Goal: Transaction & Acquisition: Book appointment/travel/reservation

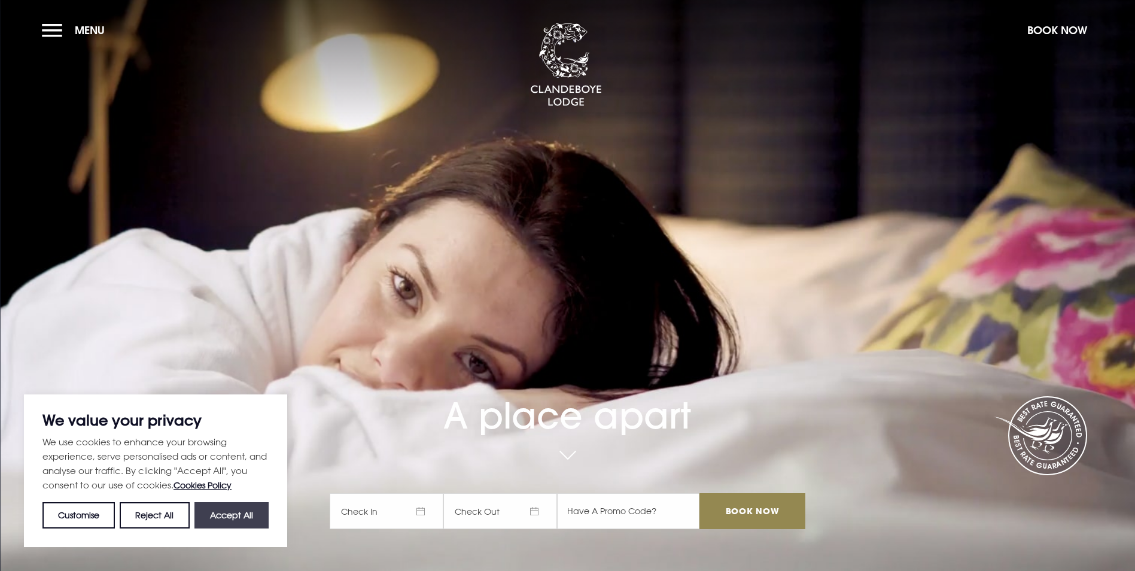
click at [232, 508] on button "Accept All" at bounding box center [232, 515] width 74 height 26
checkbox input "true"
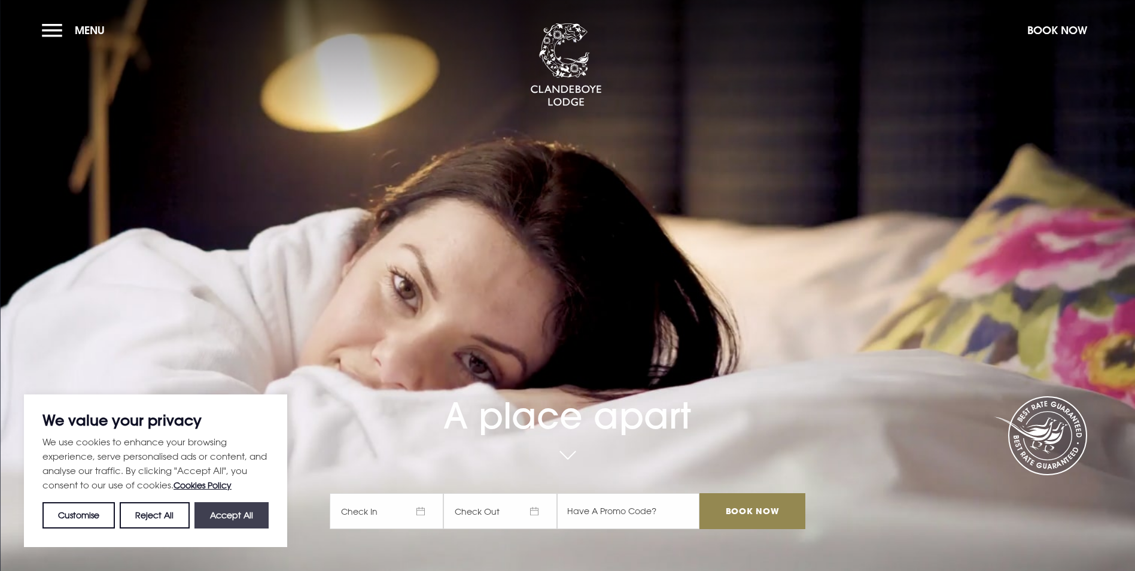
checkbox input "true"
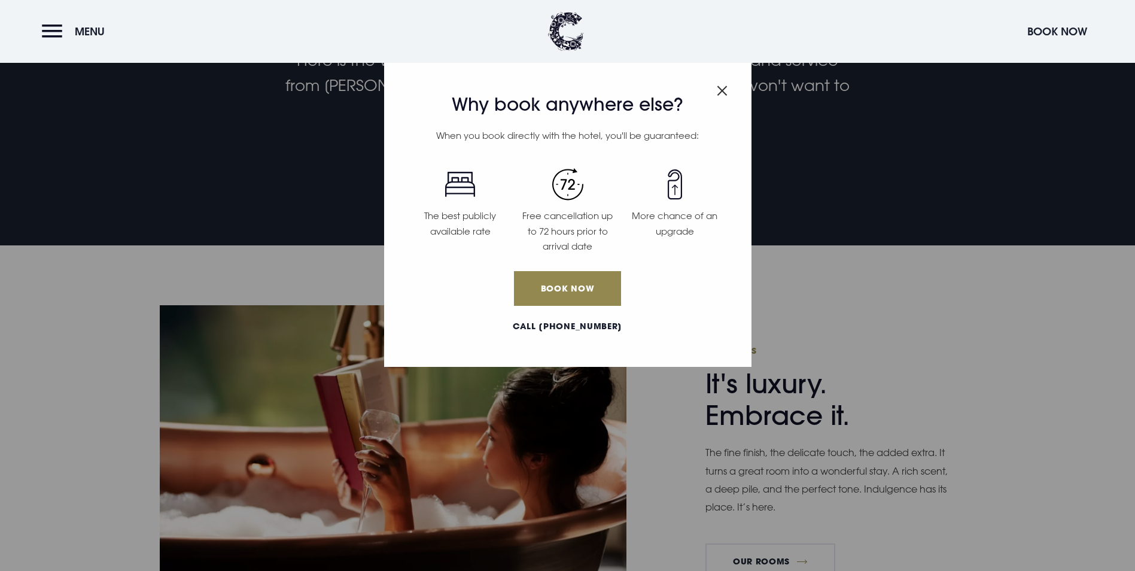
scroll to position [778, 0]
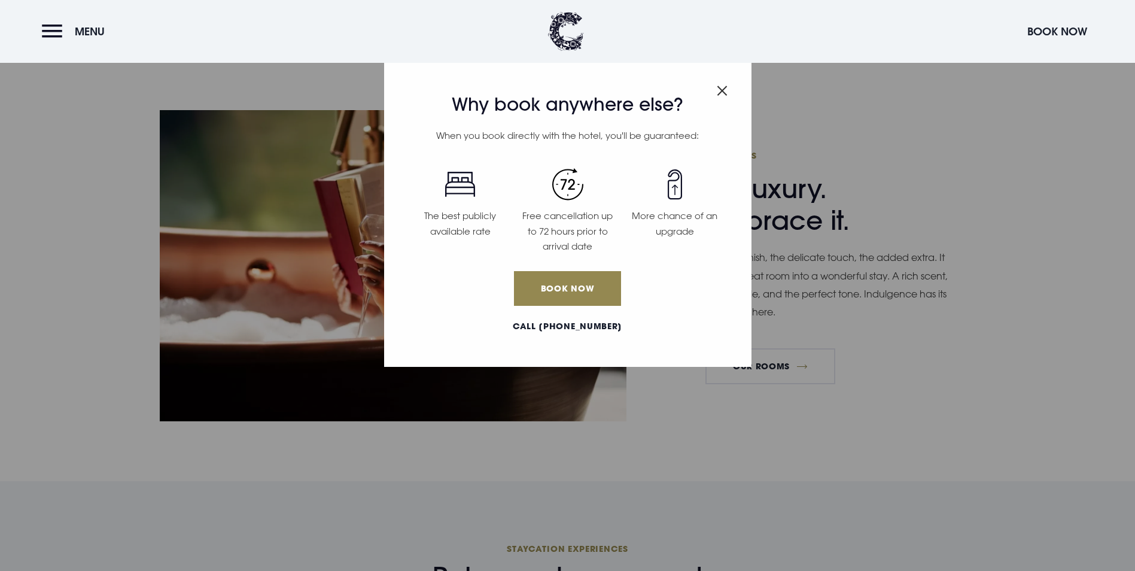
drag, startPoint x: 721, startPoint y: 92, endPoint x: 614, endPoint y: 238, distance: 180.8
click at [721, 92] on img "Close modal" at bounding box center [722, 91] width 11 height 10
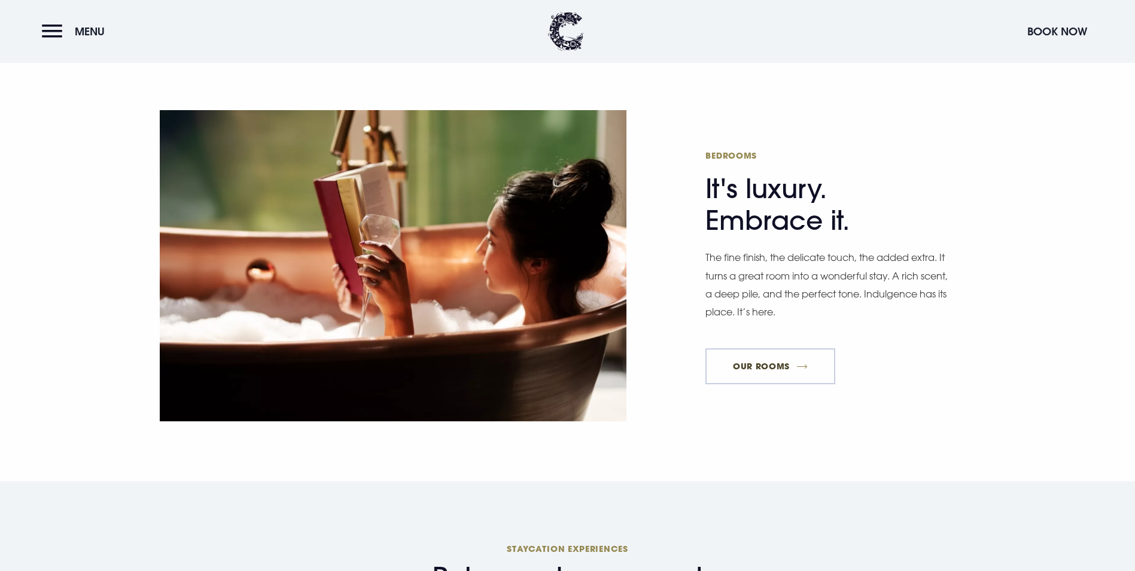
click at [763, 348] on link "Our Rooms" at bounding box center [770, 366] width 129 height 36
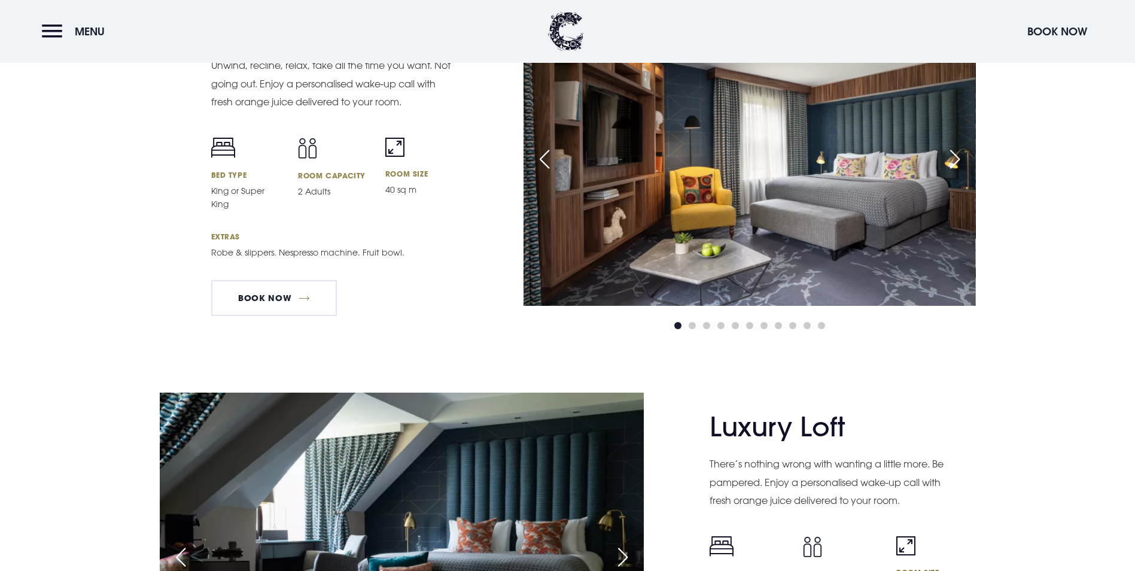
scroll to position [2694, 0]
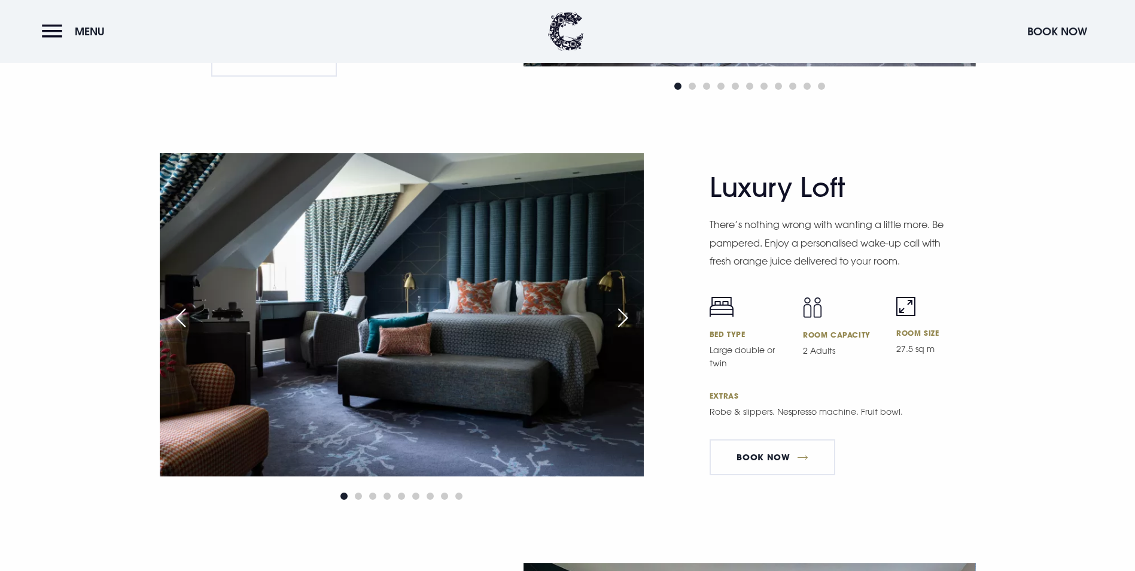
click at [624, 305] on div "Next slide" at bounding box center [623, 318] width 30 height 26
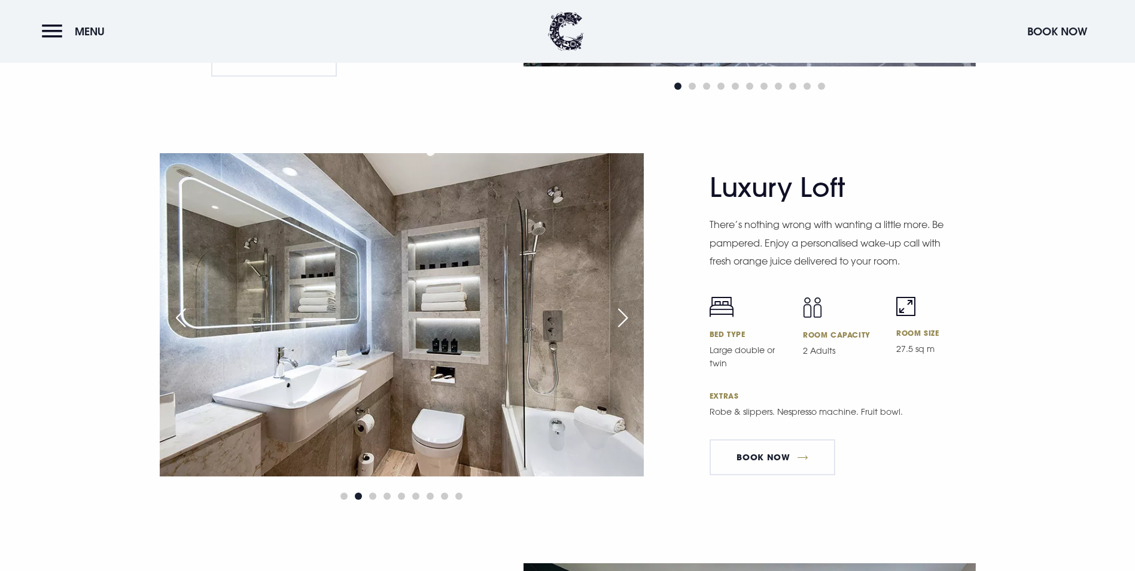
click at [624, 305] on div "Next slide" at bounding box center [623, 318] width 30 height 26
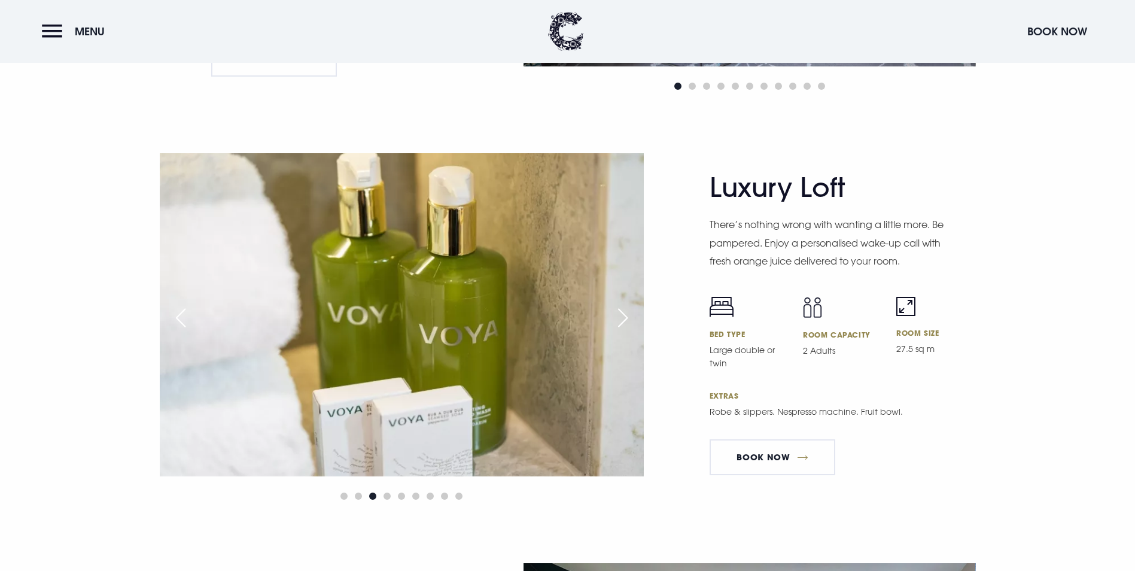
click at [624, 305] on div "Next slide" at bounding box center [623, 318] width 30 height 26
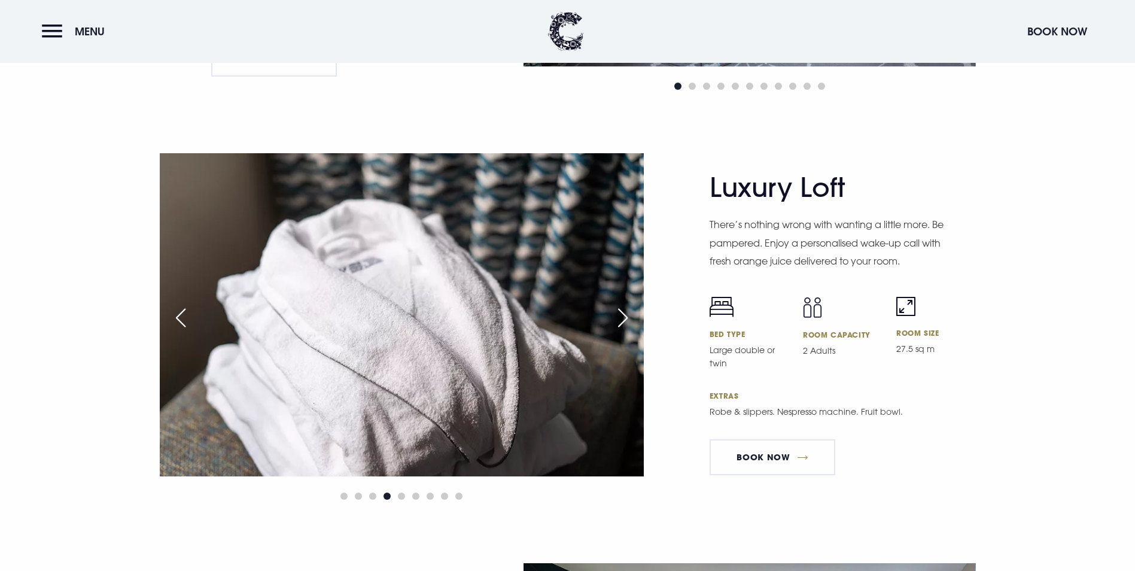
click at [624, 305] on div "Next slide" at bounding box center [623, 318] width 30 height 26
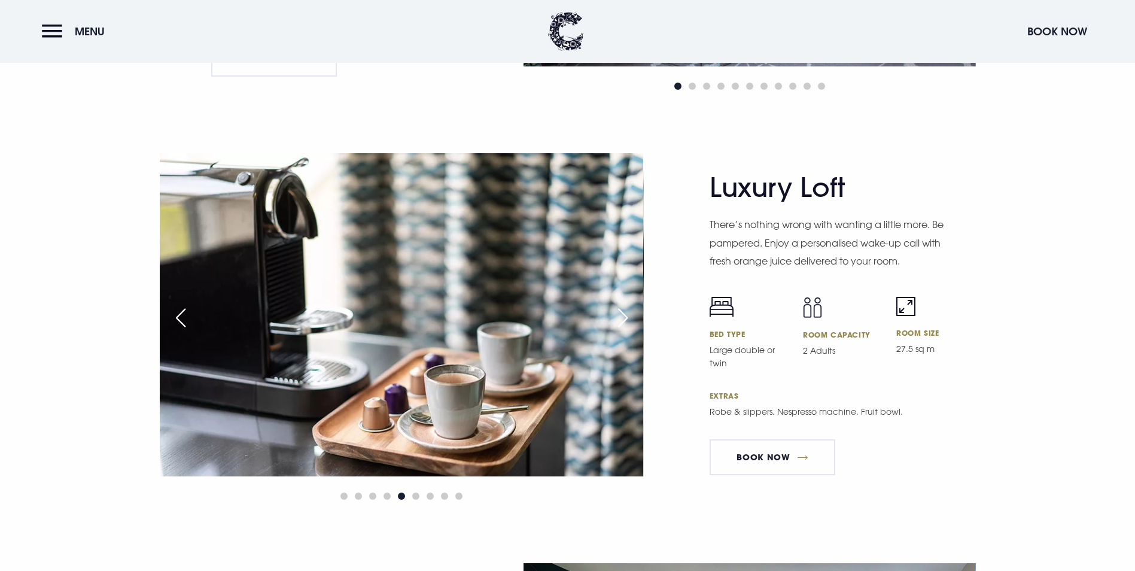
click at [623, 305] on div "Next slide" at bounding box center [623, 318] width 30 height 26
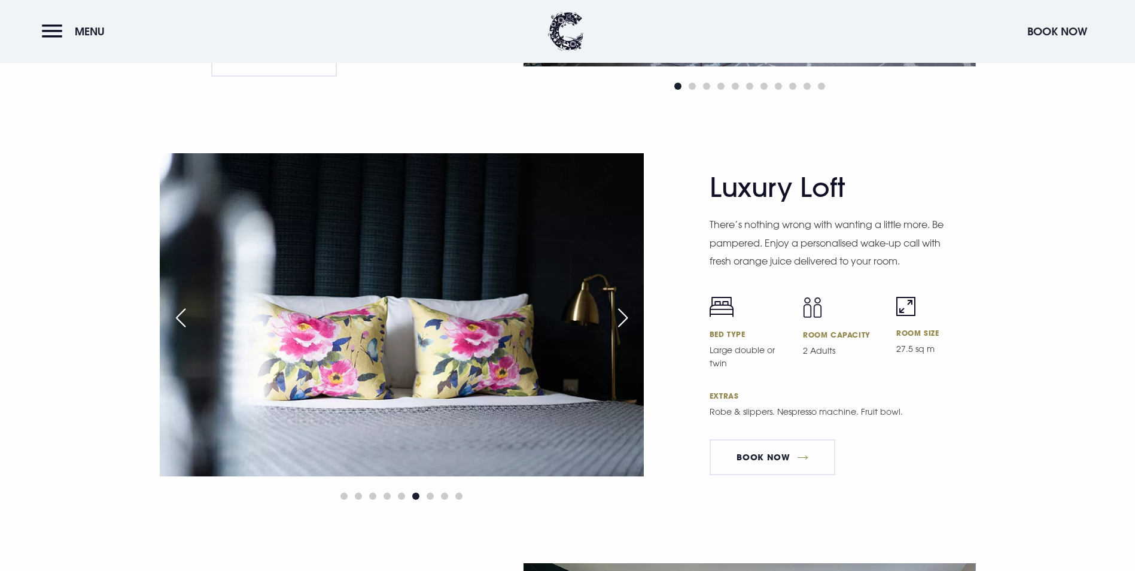
click at [623, 305] on div "Next slide" at bounding box center [623, 318] width 30 height 26
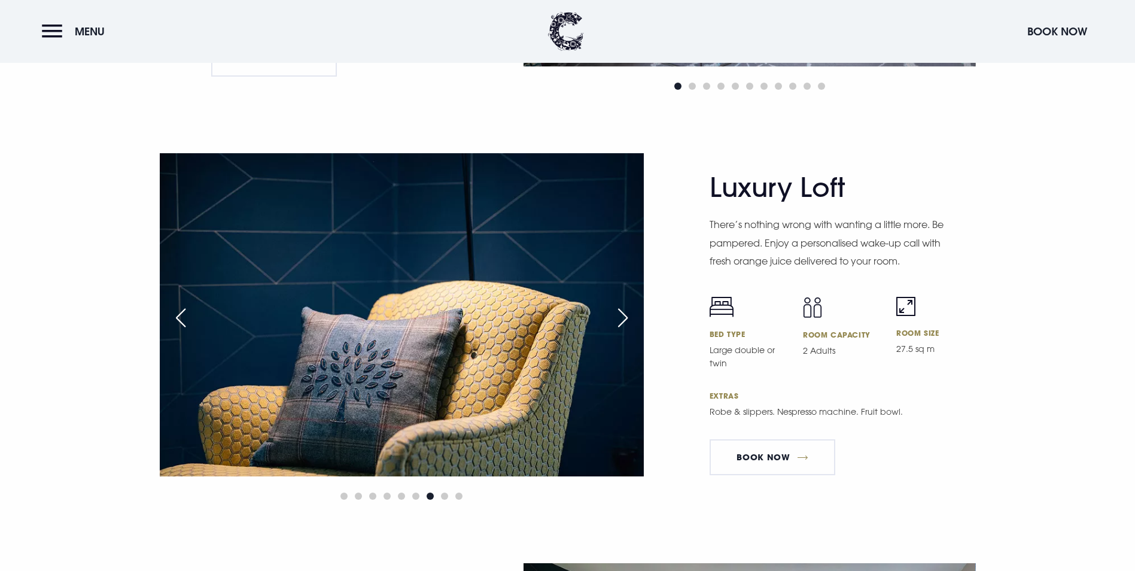
click at [623, 305] on div "Next slide" at bounding box center [623, 318] width 30 height 26
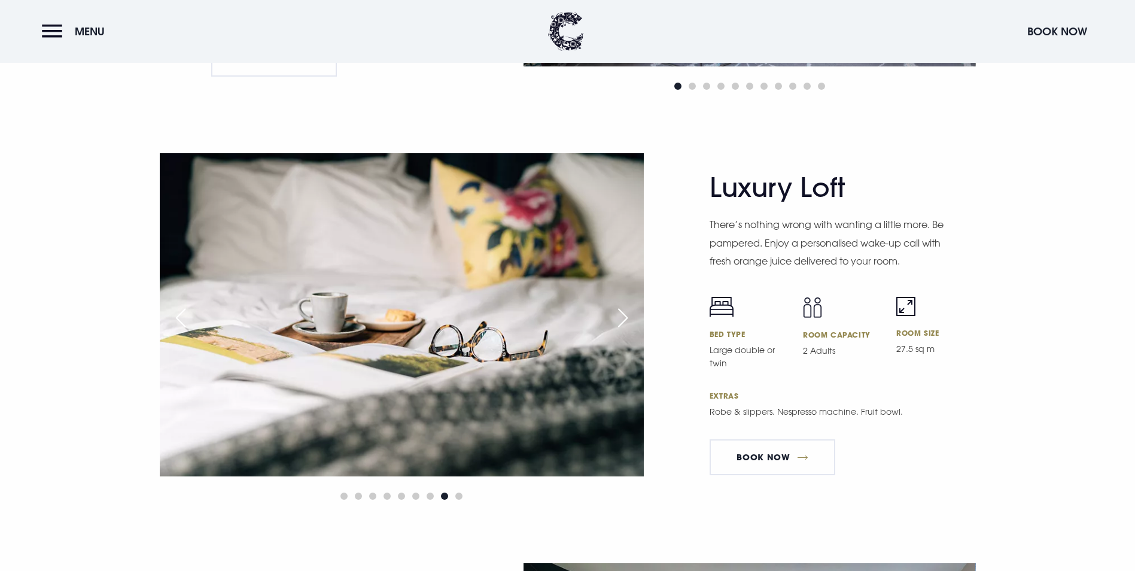
click at [623, 305] on div "Next slide" at bounding box center [623, 318] width 30 height 26
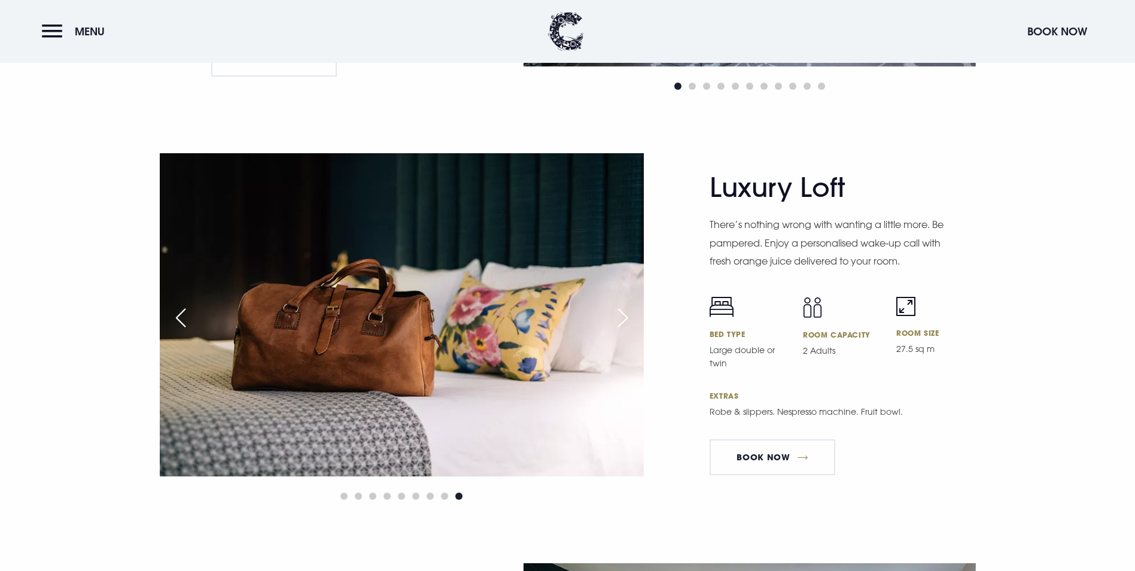
click at [623, 305] on div "Next slide" at bounding box center [623, 318] width 30 height 26
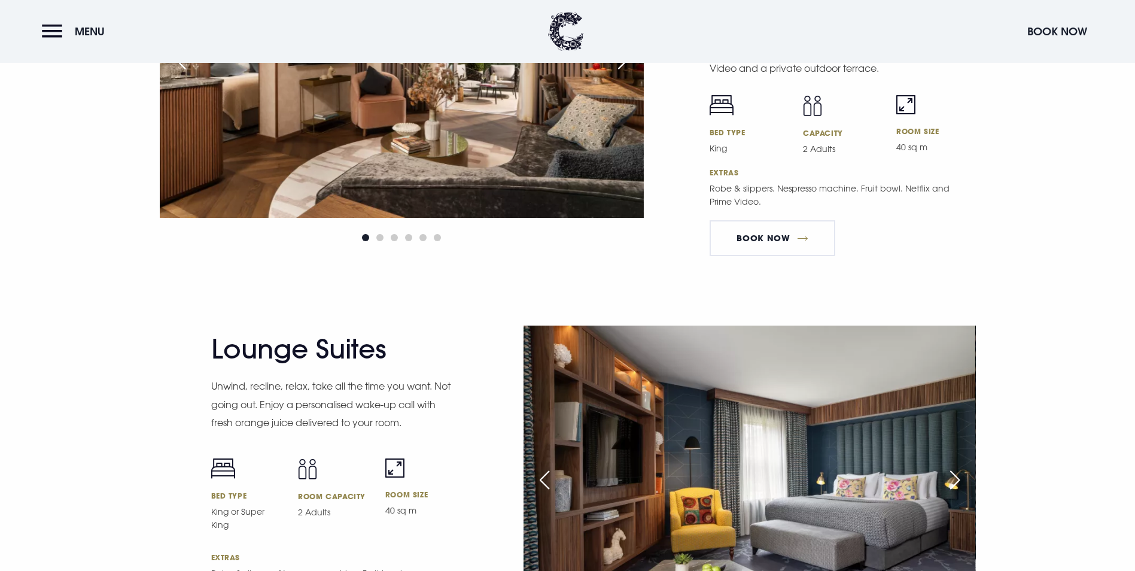
scroll to position [2155, 0]
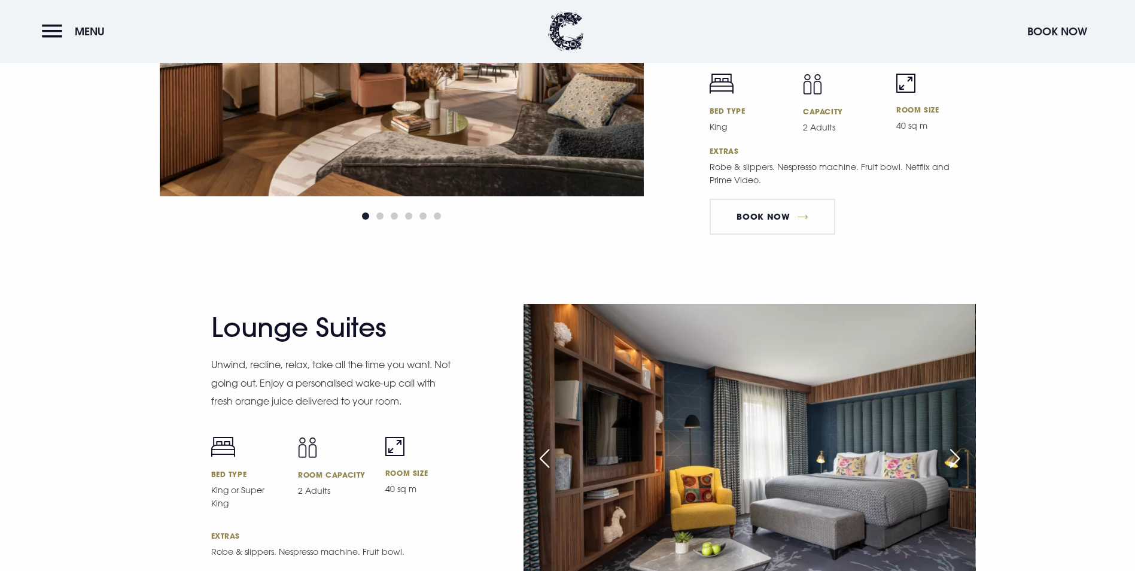
click at [542, 445] on div "Previous slide" at bounding box center [545, 458] width 30 height 26
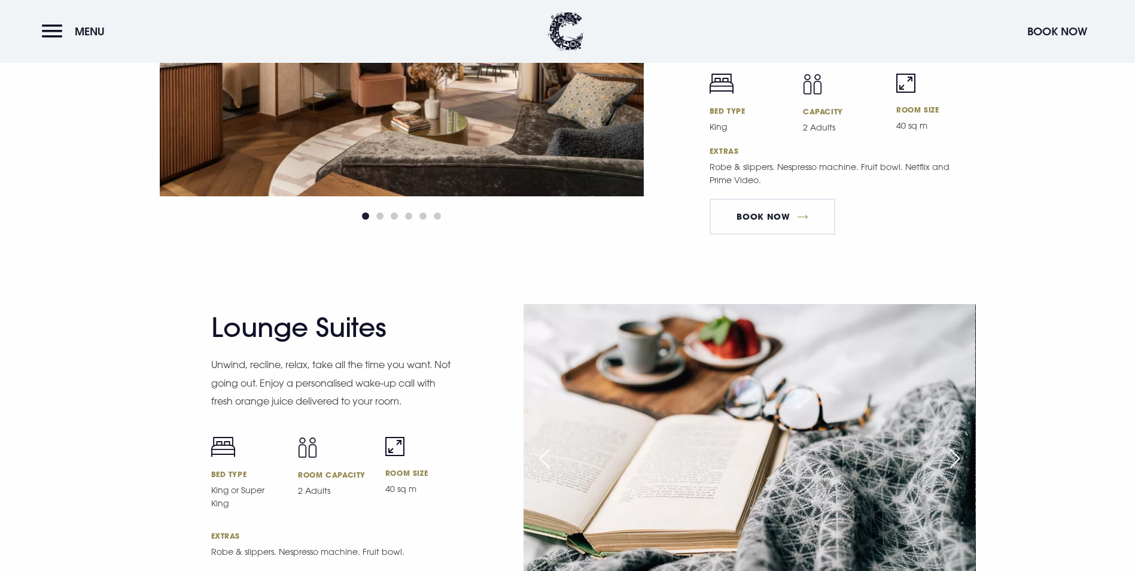
click at [542, 445] on div "Previous slide" at bounding box center [545, 458] width 30 height 26
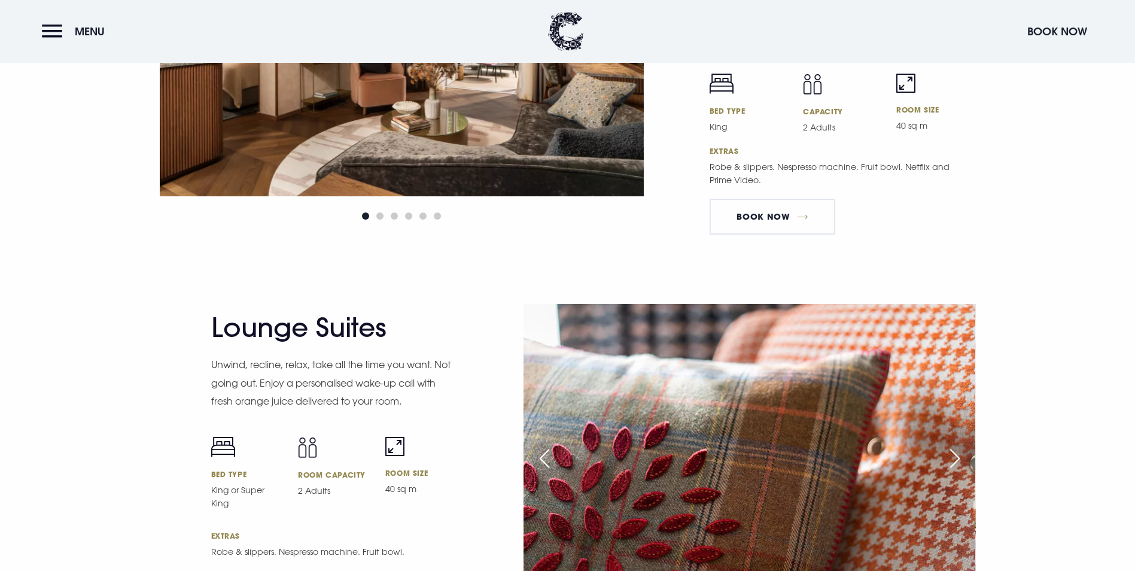
click at [542, 445] on div "Previous slide" at bounding box center [545, 458] width 30 height 26
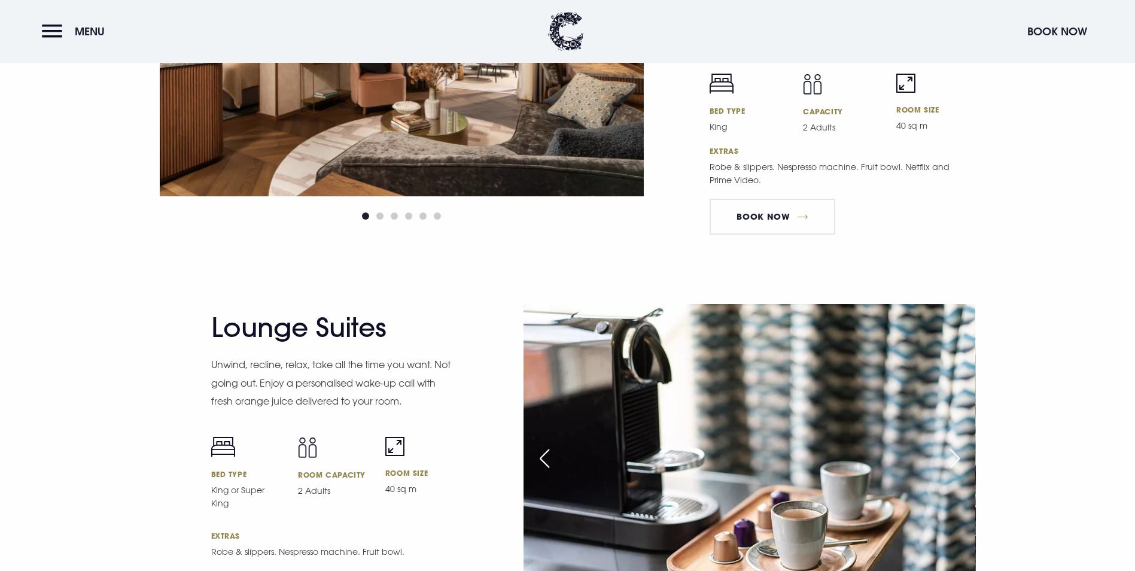
click at [542, 445] on div "Previous slide" at bounding box center [545, 458] width 30 height 26
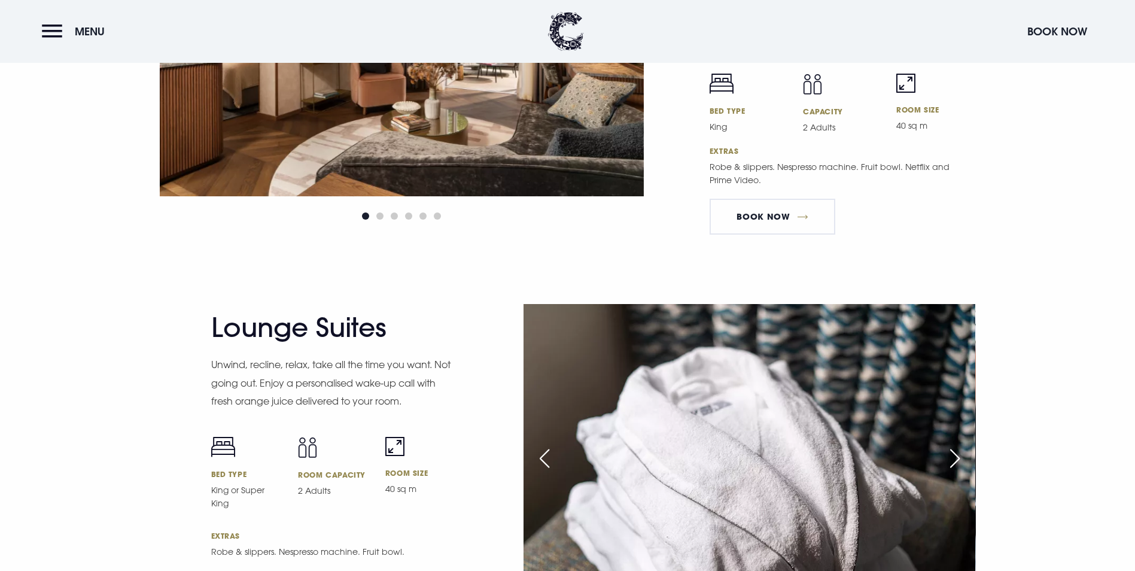
click at [542, 445] on div "Previous slide" at bounding box center [545, 458] width 30 height 26
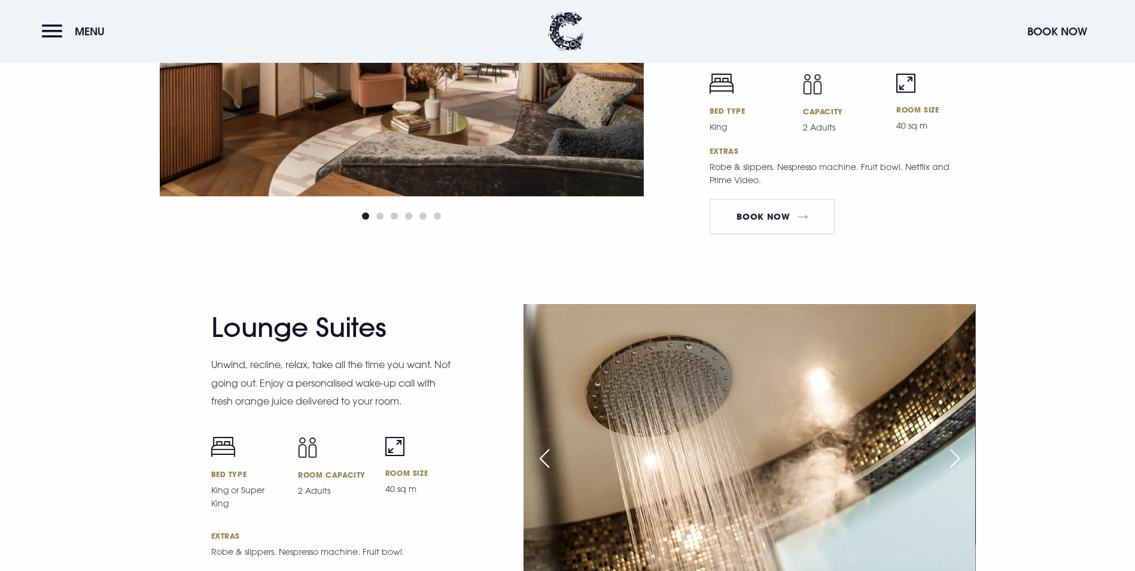
click at [542, 445] on div "Previous slide" at bounding box center [545, 458] width 30 height 26
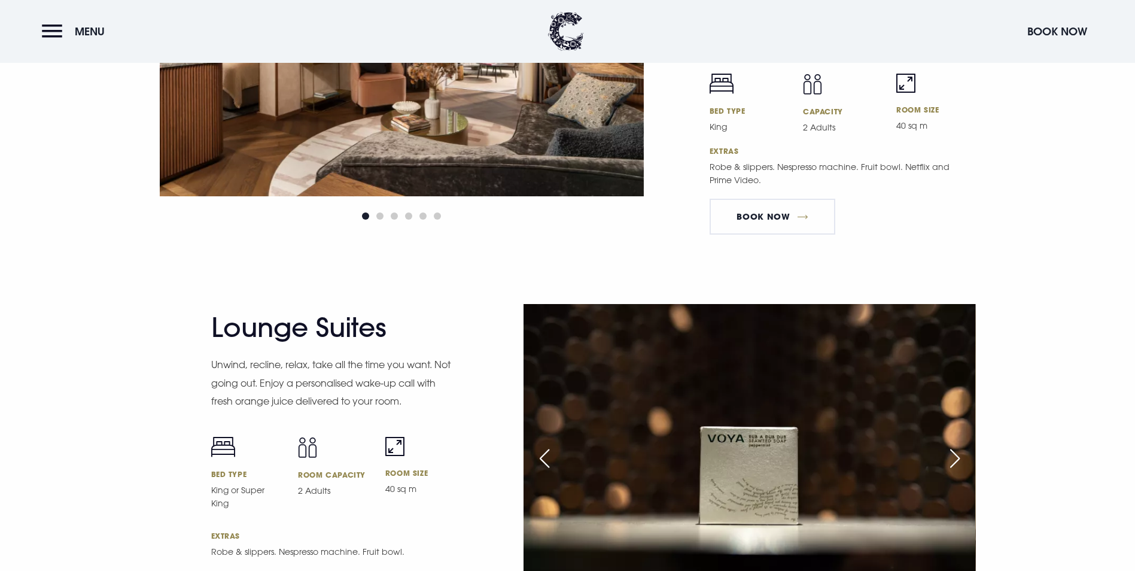
click at [542, 445] on div "Previous slide" at bounding box center [545, 458] width 30 height 26
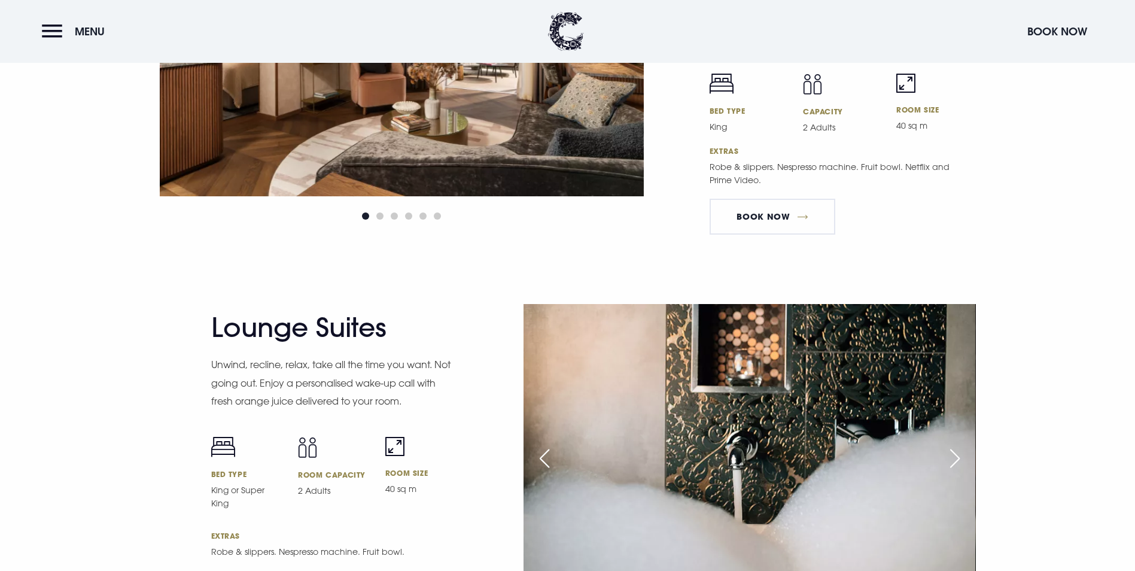
click at [542, 445] on div "Previous slide" at bounding box center [545, 458] width 30 height 26
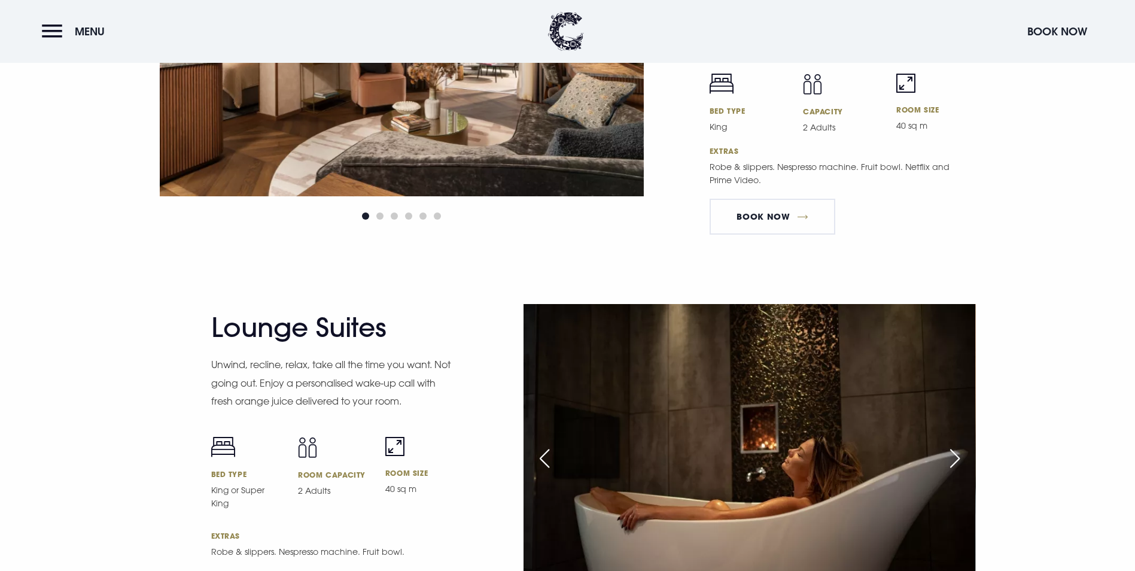
click at [542, 445] on div "Previous slide" at bounding box center [545, 458] width 30 height 26
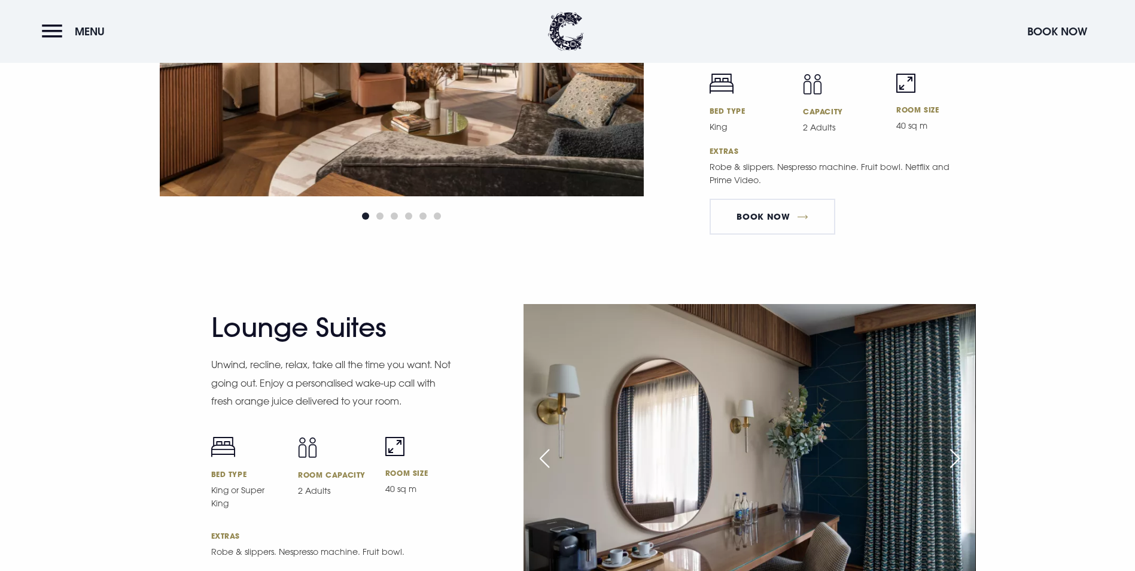
click at [542, 445] on div "Previous slide" at bounding box center [545, 458] width 30 height 26
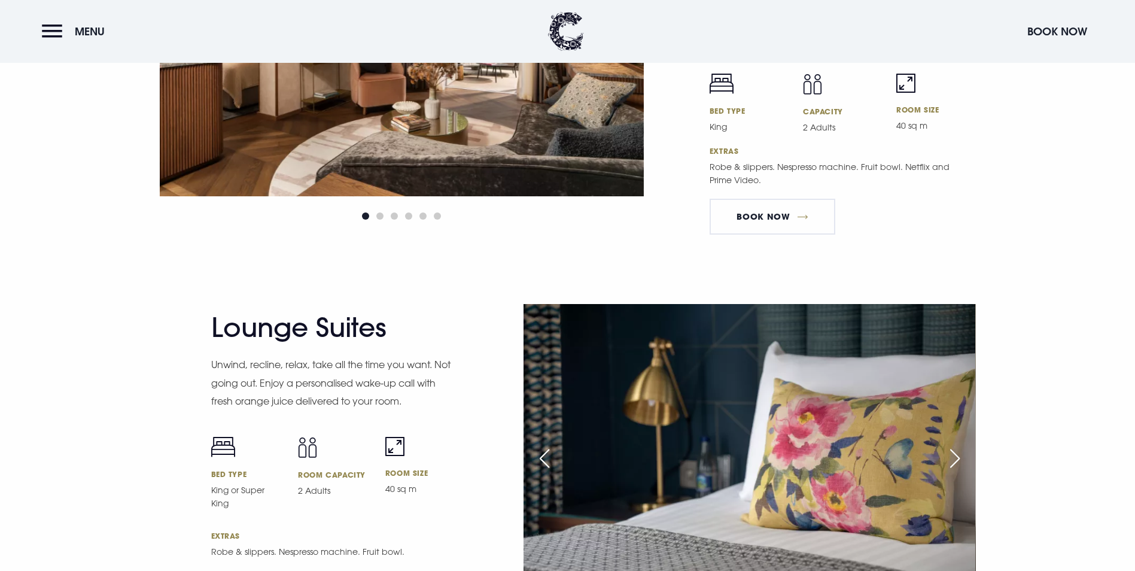
click at [542, 445] on div "Previous slide" at bounding box center [545, 458] width 30 height 26
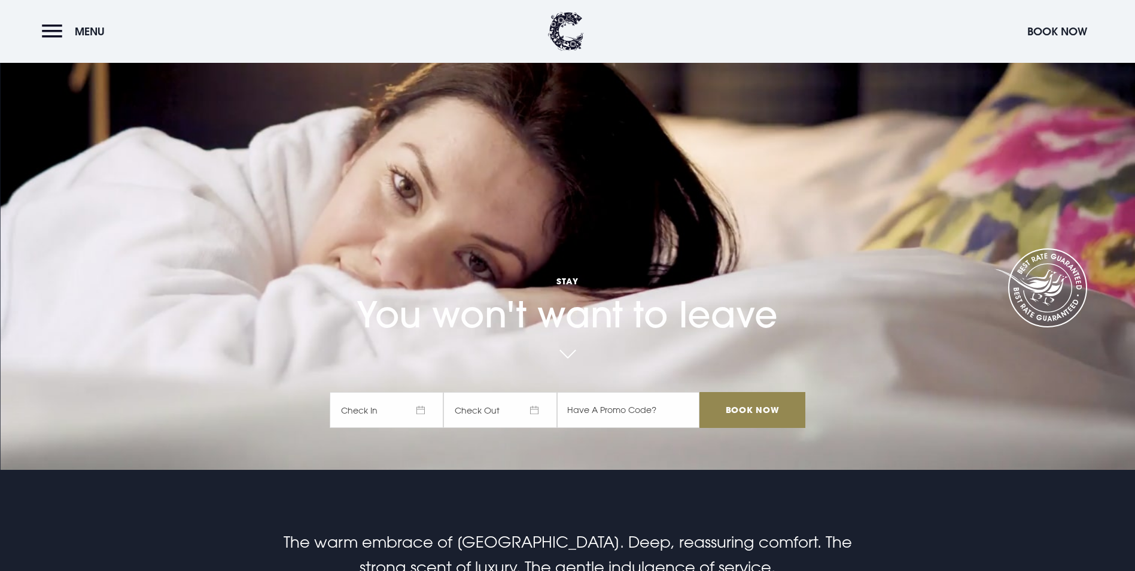
scroll to position [0, 0]
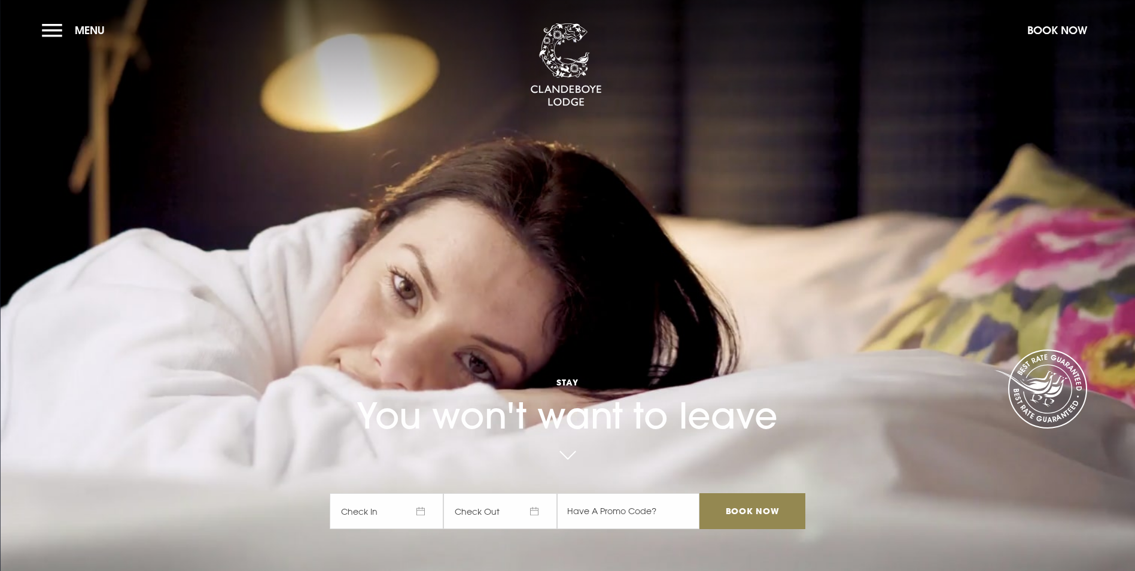
click at [387, 493] on span "Check In" at bounding box center [387, 511] width 114 height 36
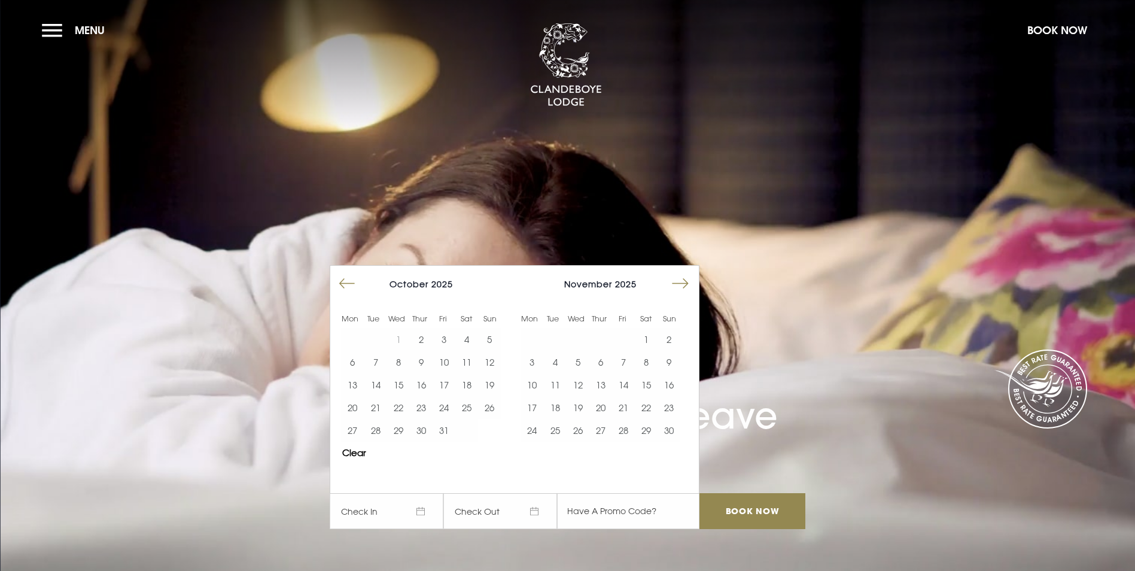
click at [690, 272] on button "Move forward to switch to the next month." at bounding box center [680, 283] width 23 height 23
click at [687, 272] on button "Move forward to switch to the next month." at bounding box center [680, 283] width 23 height 23
click at [686, 272] on button "Move forward to switch to the next month." at bounding box center [680, 283] width 23 height 23
click at [685, 272] on button "Move forward to switch to the next month." at bounding box center [680, 283] width 23 height 23
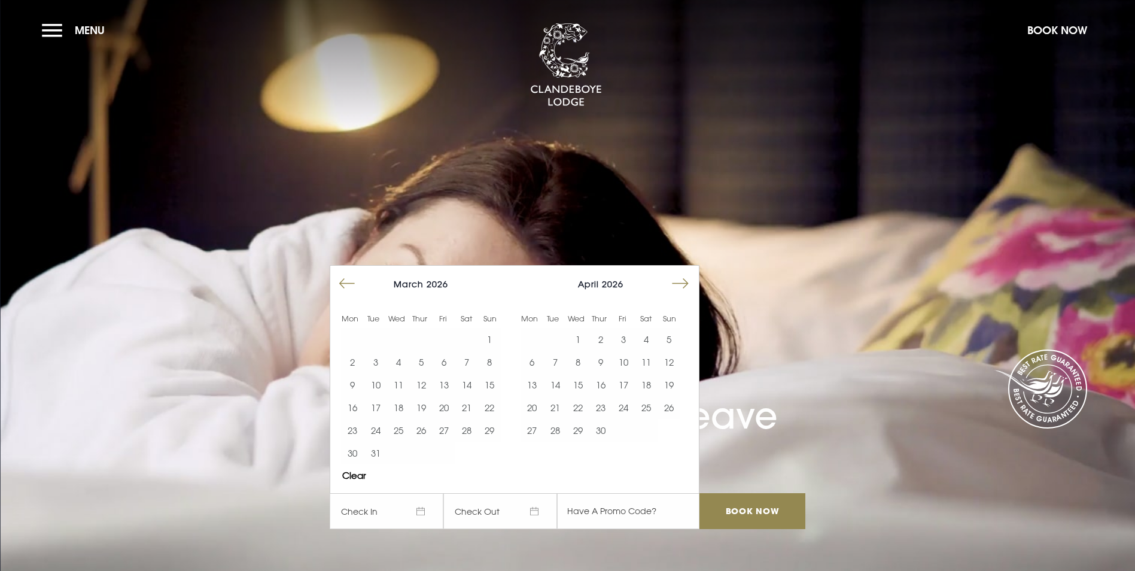
click at [682, 272] on button "Move forward to switch to the next month." at bounding box center [680, 283] width 23 height 23
click at [627, 396] on button "26" at bounding box center [623, 407] width 23 height 23
click at [756, 493] on input "Book Now" at bounding box center [752, 511] width 105 height 36
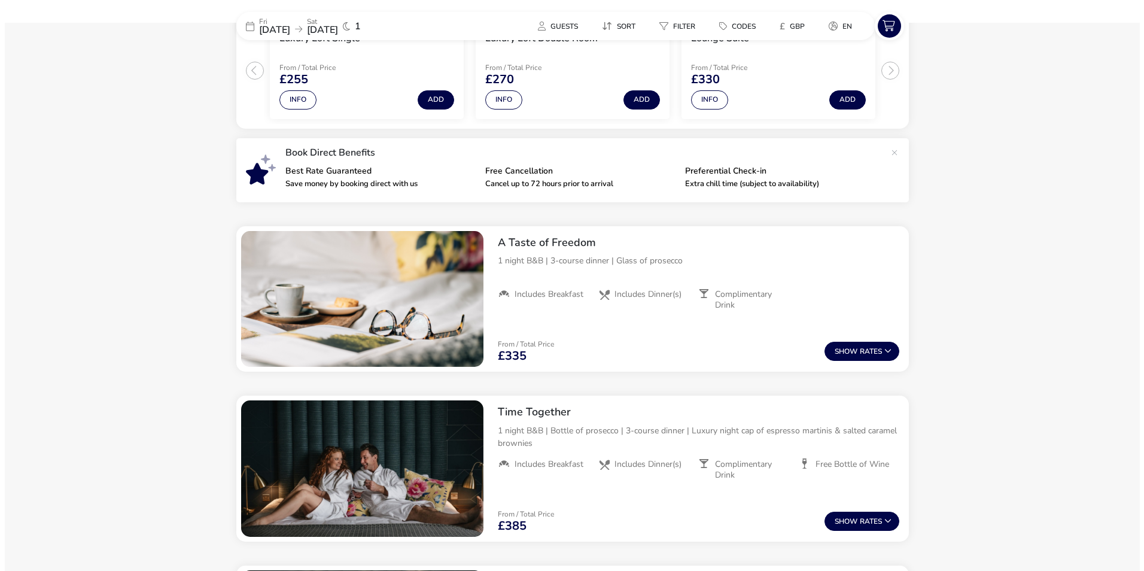
scroll to position [156, 0]
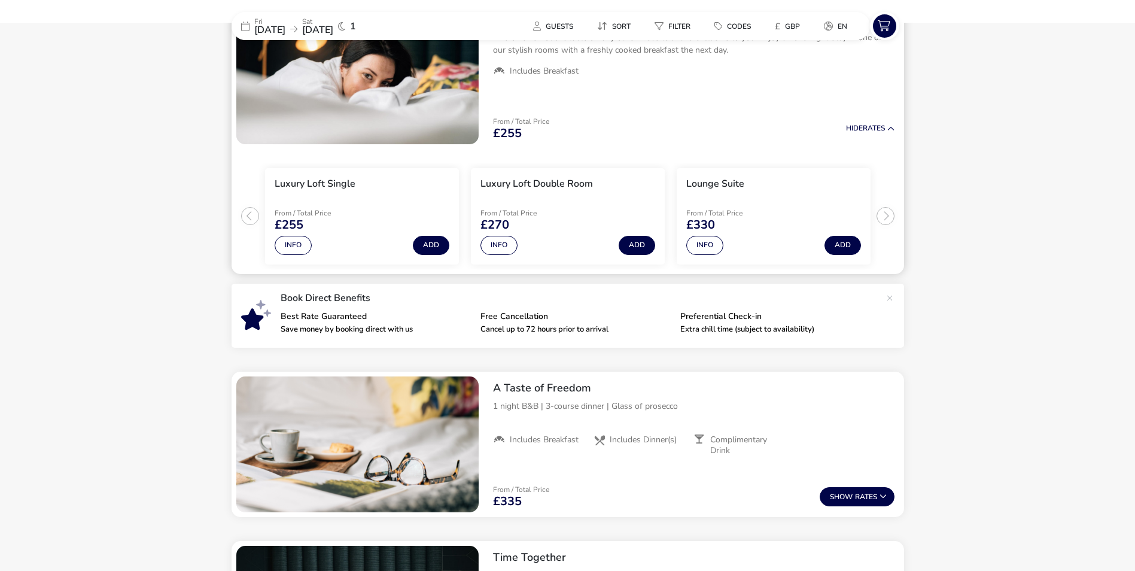
click at [892, 217] on ul "Luxury Loft Single From / Total Price £255 Info Add Luxury Loft Double Room Fro…" at bounding box center [568, 211] width 673 height 125
click at [506, 249] on button "Info" at bounding box center [499, 245] width 37 height 19
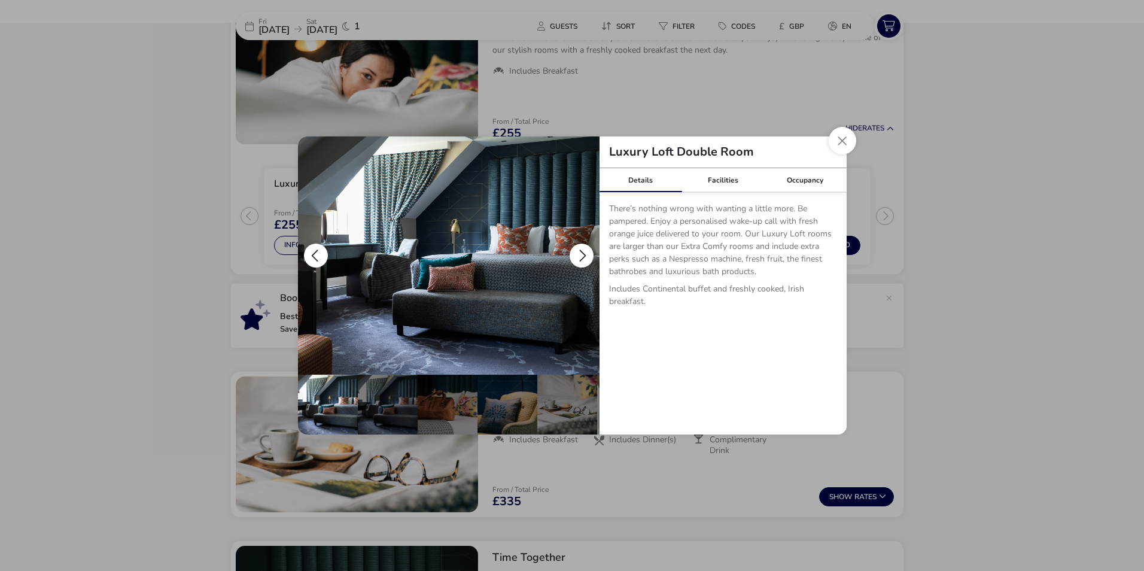
click at [574, 257] on button "details" at bounding box center [582, 256] width 24 height 24
click at [577, 256] on button "details" at bounding box center [582, 256] width 24 height 24
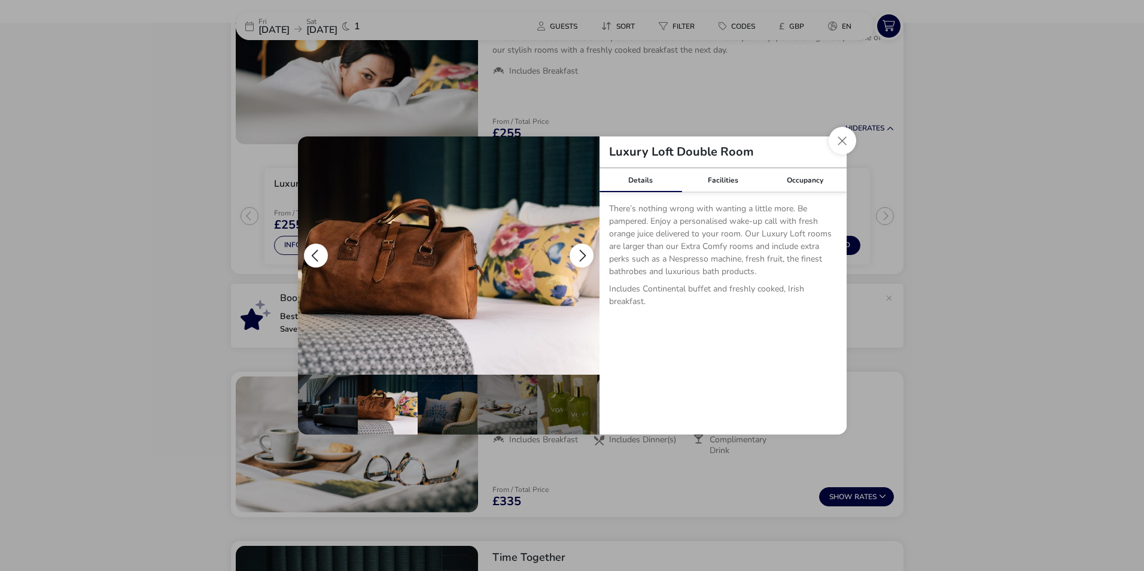
click at [577, 256] on button "details" at bounding box center [582, 256] width 24 height 24
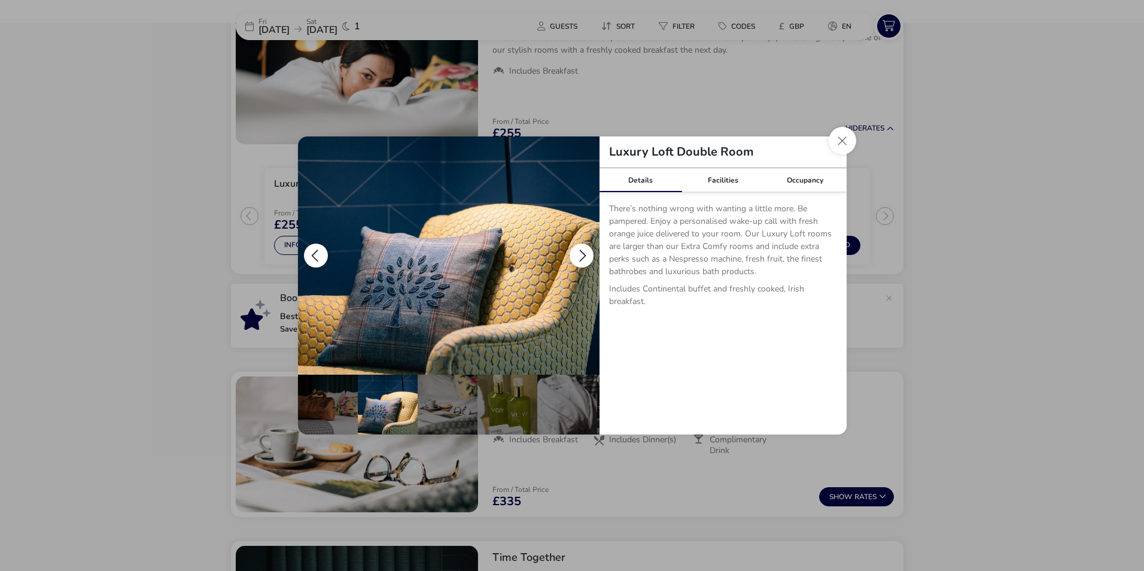
click at [577, 256] on button "details" at bounding box center [582, 256] width 24 height 24
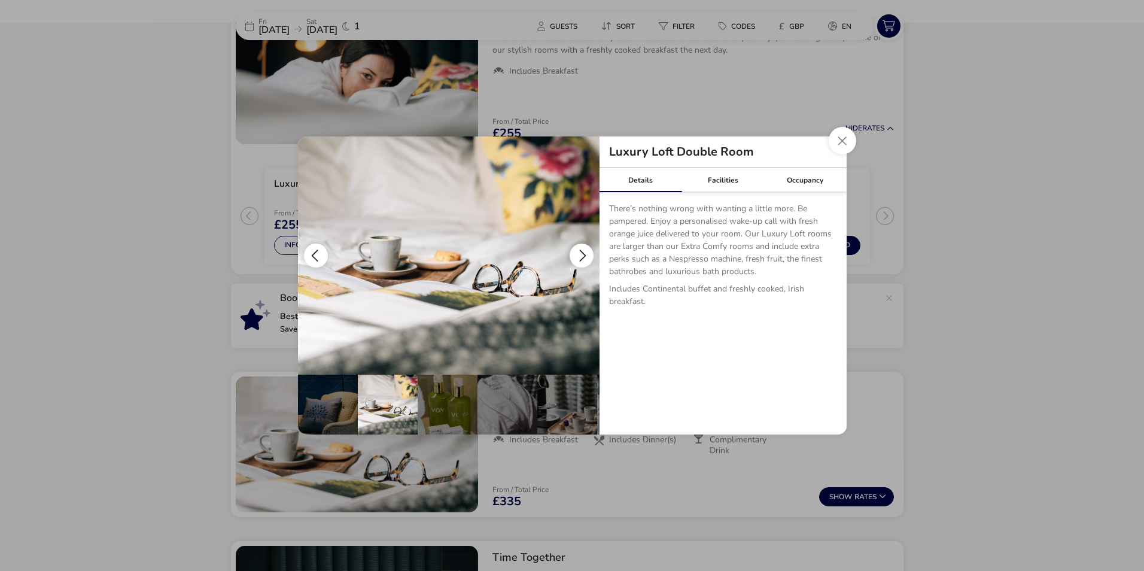
click at [577, 256] on button "details" at bounding box center [582, 256] width 24 height 24
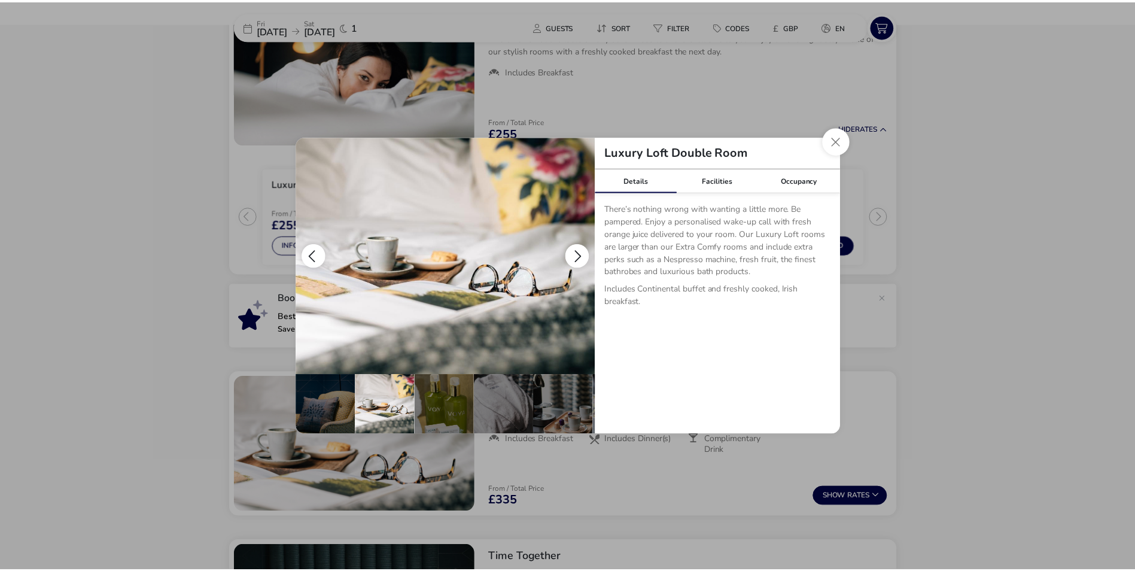
scroll to position [0, 239]
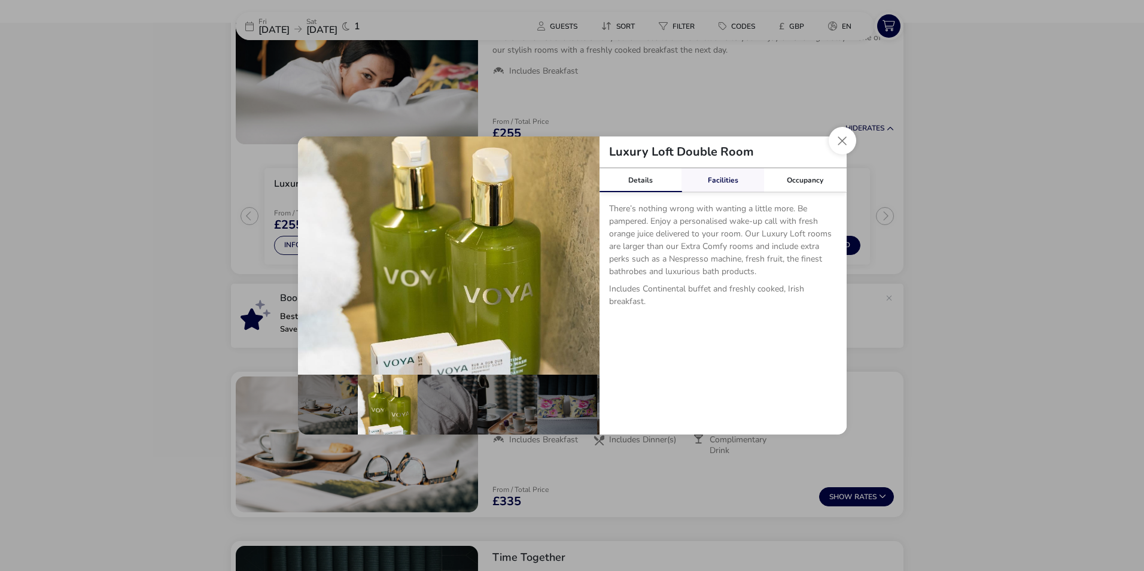
click at [713, 181] on link "Facilities" at bounding box center [723, 180] width 83 height 24
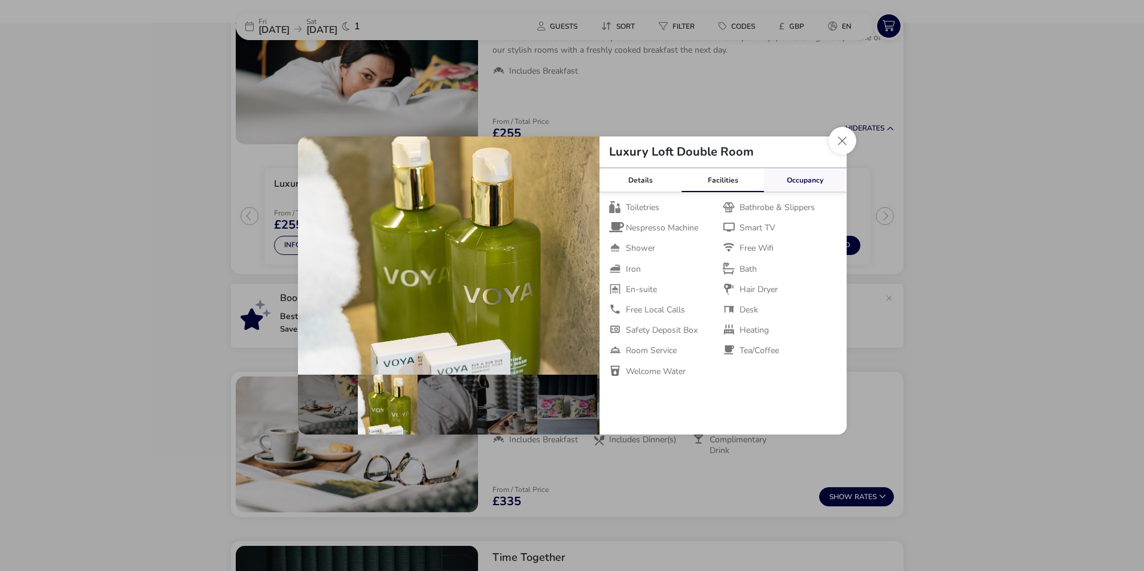
click at [793, 177] on link "Occupancy" at bounding box center [805, 180] width 83 height 24
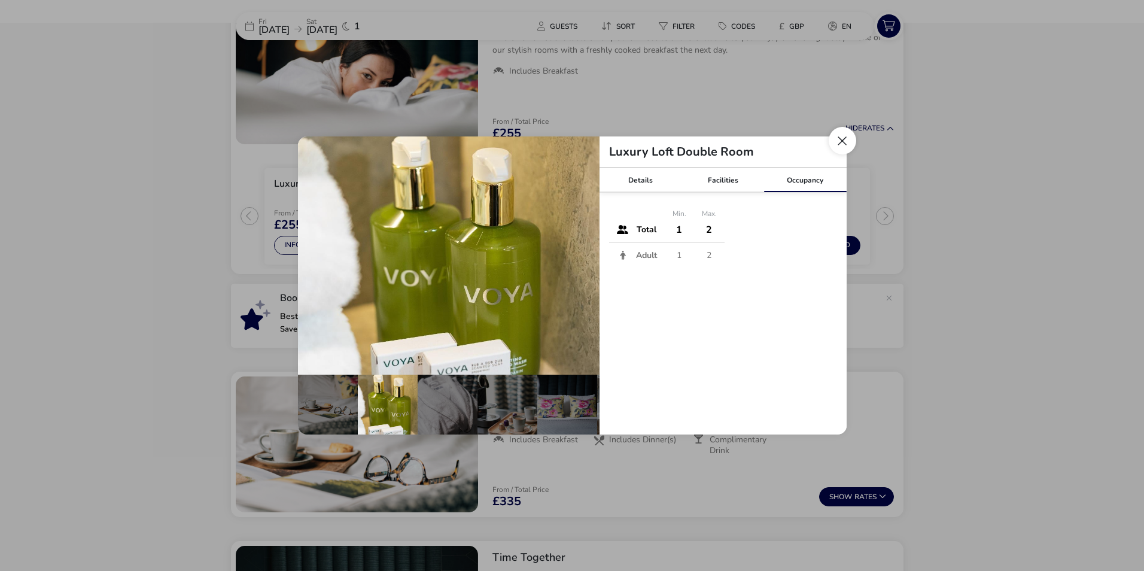
click at [849, 135] on button "Close dialog" at bounding box center [843, 141] width 28 height 28
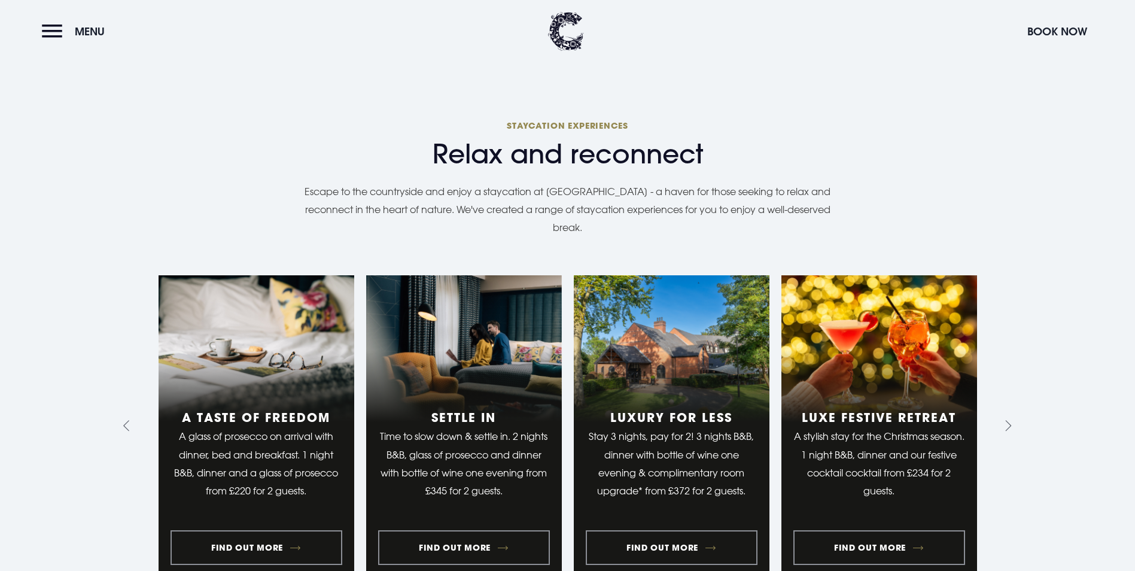
scroll to position [1437, 0]
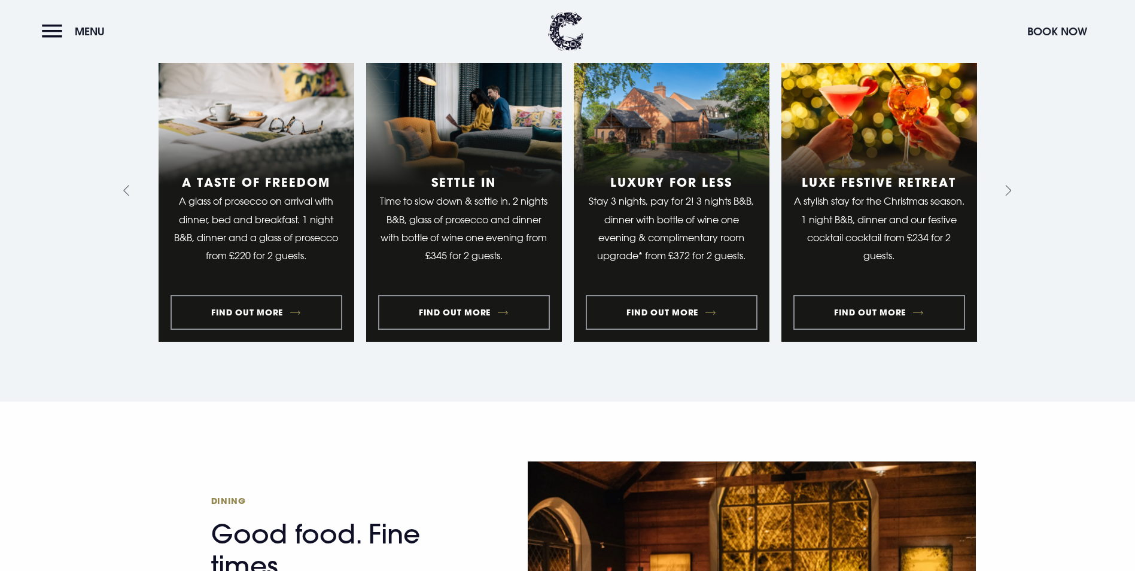
drag, startPoint x: 78, startPoint y: 31, endPoint x: 81, endPoint y: 37, distance: 7.0
click at [78, 31] on span "Menu" at bounding box center [90, 32] width 30 height 14
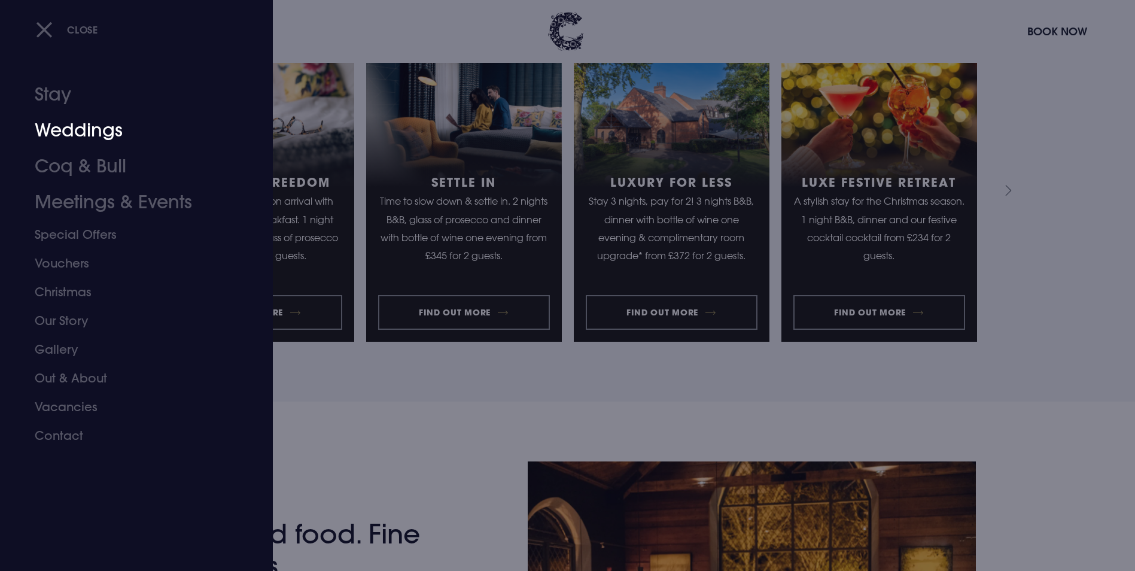
click at [77, 127] on link "Weddings" at bounding box center [129, 131] width 189 height 36
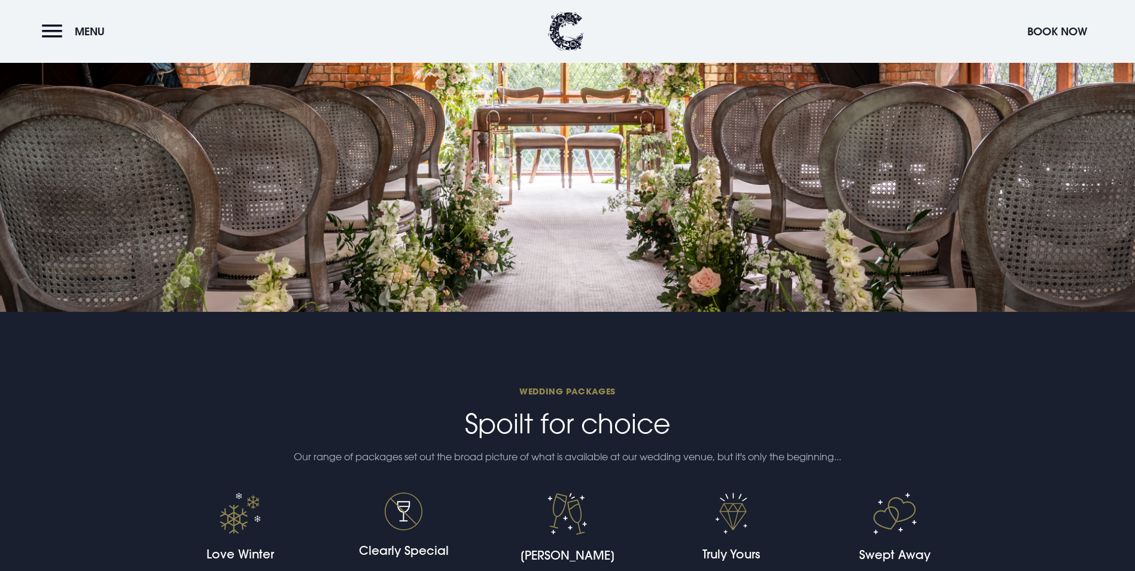
scroll to position [2694, 0]
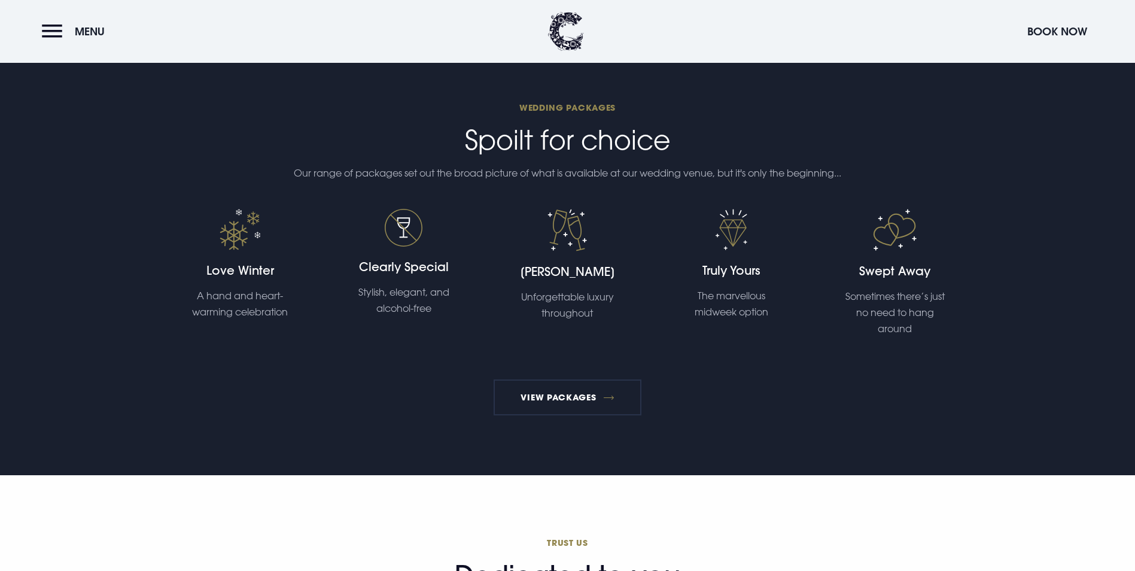
click at [880, 289] on p "Sometimes there’s just no need to hang around" at bounding box center [896, 313] width 108 height 49
click at [64, 28] on button "Menu" at bounding box center [76, 32] width 69 height 26
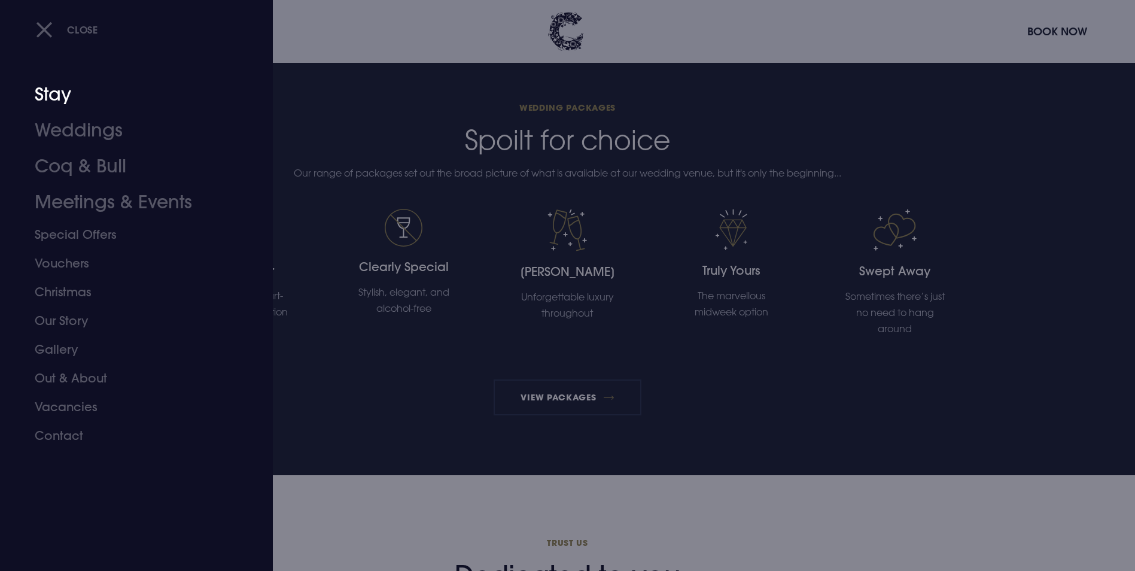
click at [72, 89] on link "Stay" at bounding box center [129, 95] width 189 height 36
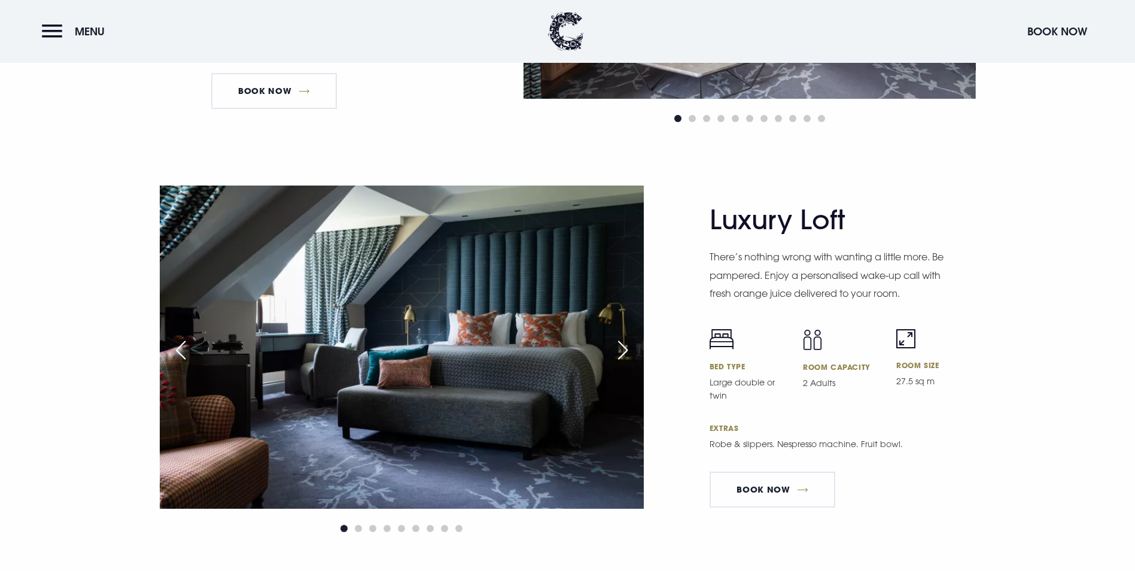
scroll to position [2634, 0]
